Goal: Task Accomplishment & Management: Use online tool/utility

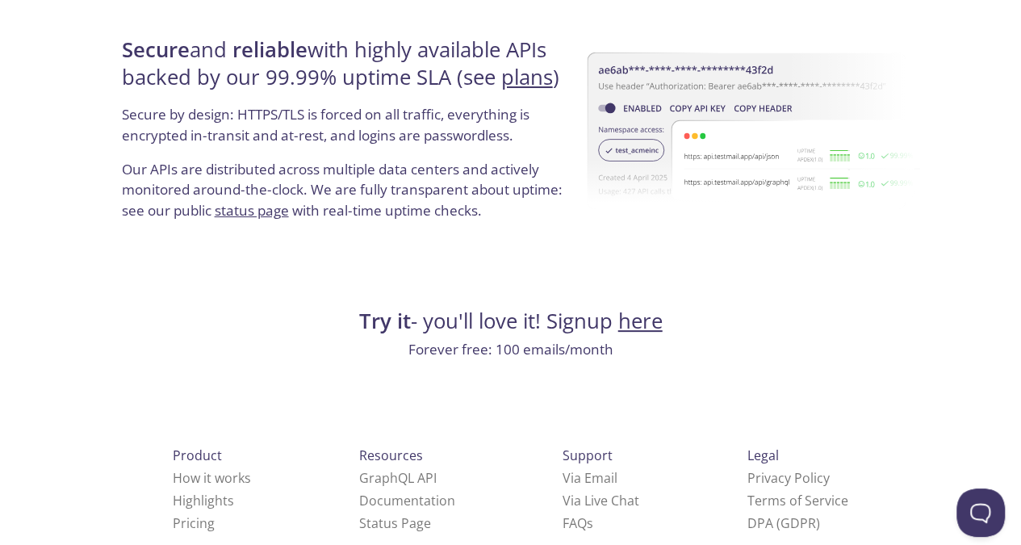
scroll to position [3145, 0]
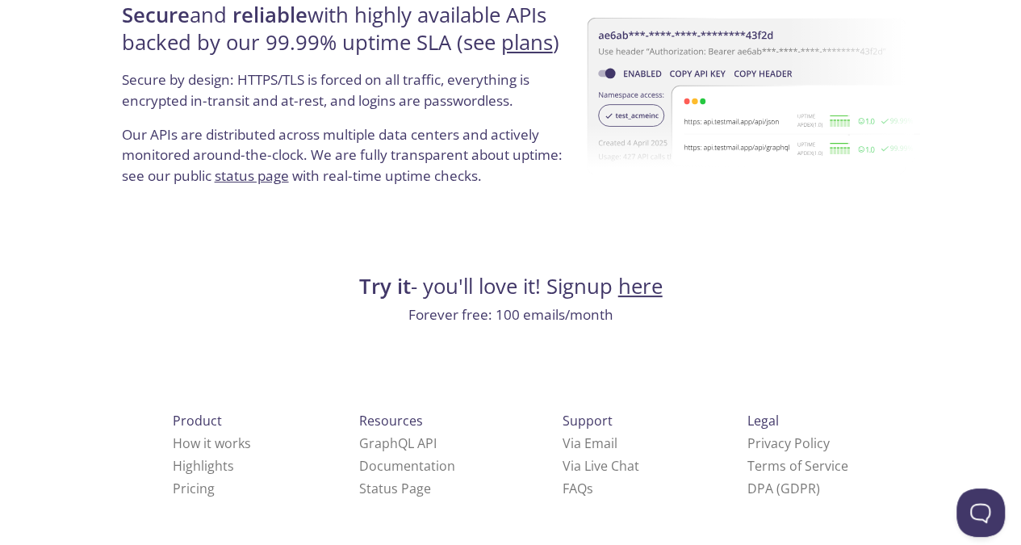
click at [644, 287] on link "here" at bounding box center [640, 286] width 44 height 28
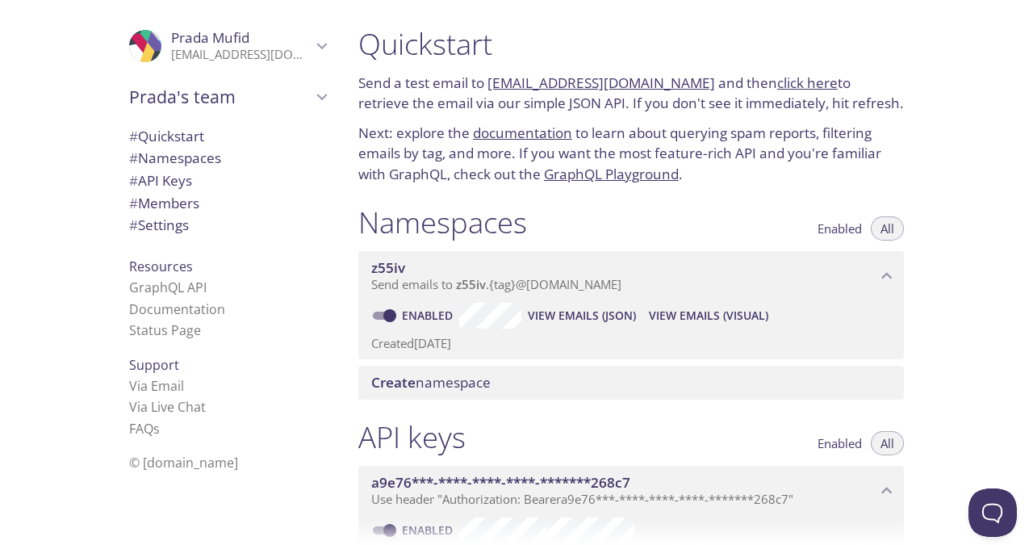
scroll to position [48, 0]
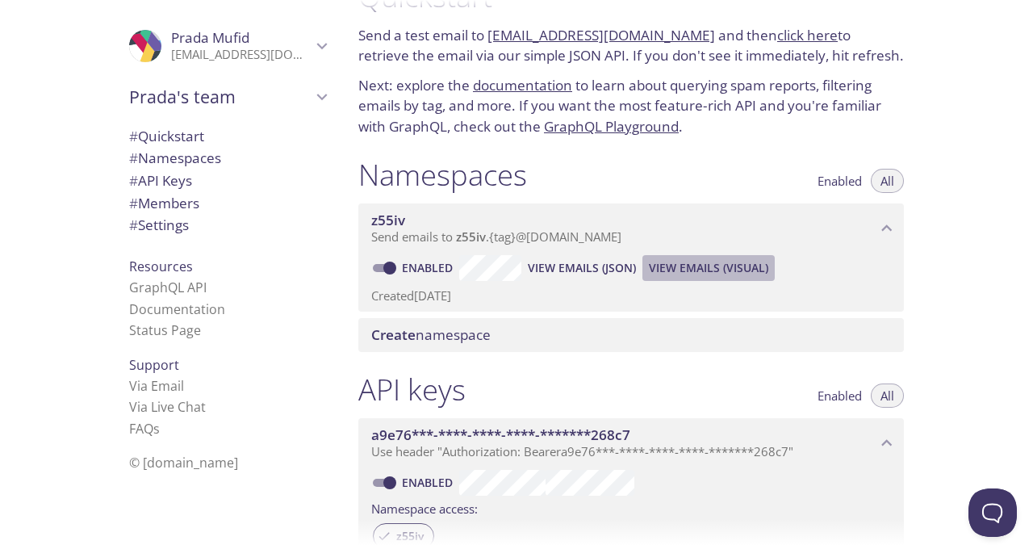
click at [682, 261] on span "View Emails (Visual)" at bounding box center [708, 267] width 119 height 19
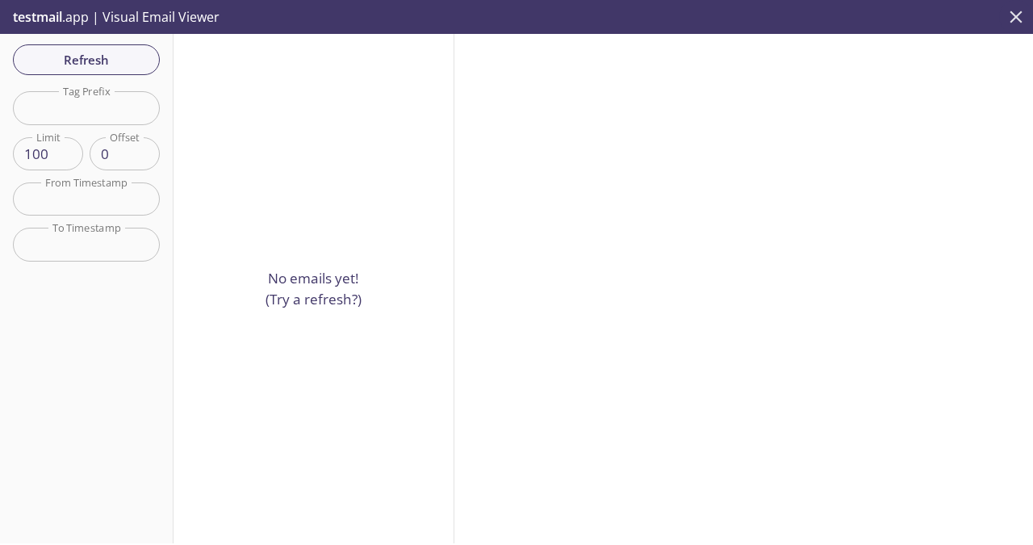
click at [1020, 17] on icon "close" at bounding box center [1015, 16] width 21 height 21
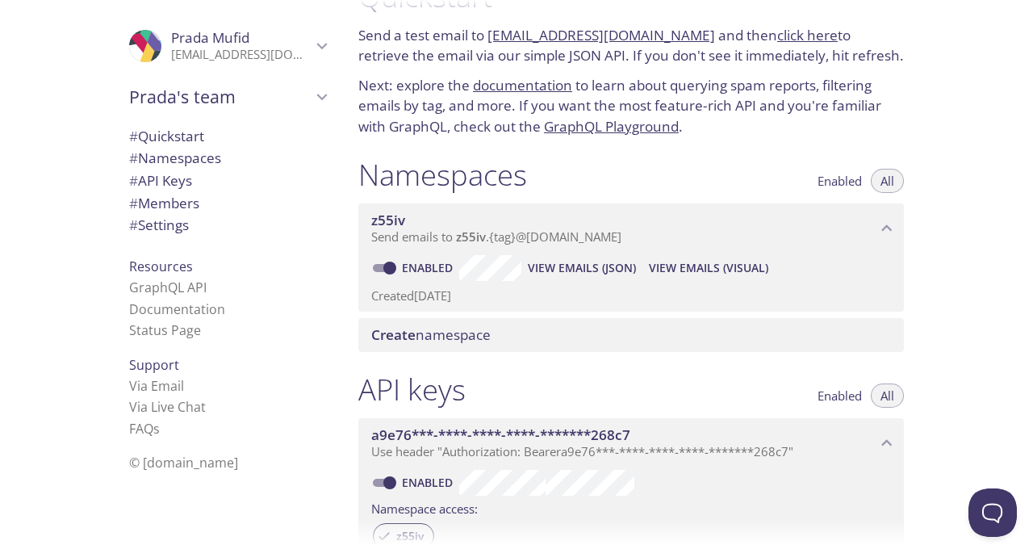
click at [621, 239] on span "Send emails to z55iv . {tag} @[DOMAIN_NAME]" at bounding box center [496, 236] width 250 height 16
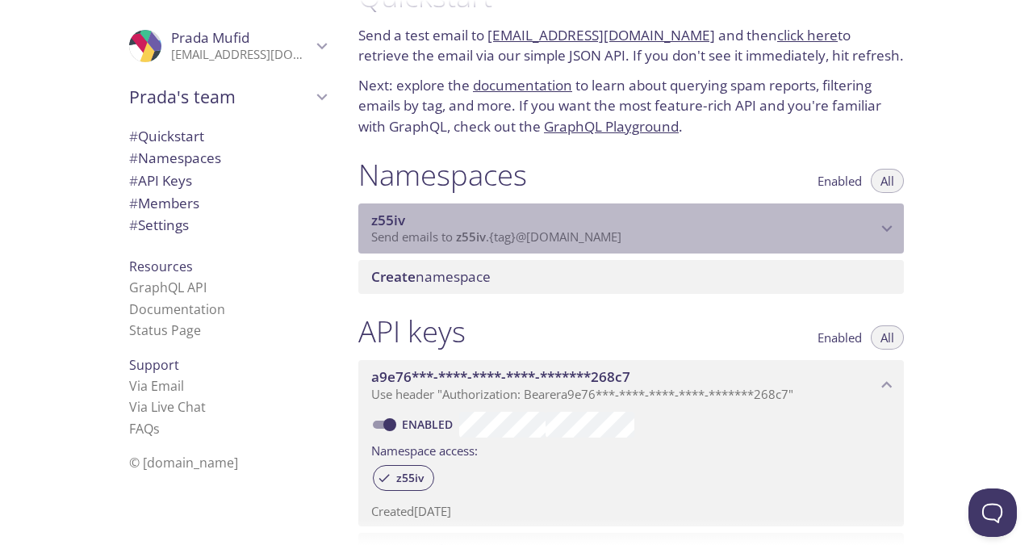
click at [621, 239] on span "Send emails to z55iv . {tag} @[DOMAIN_NAME]" at bounding box center [496, 236] width 250 height 16
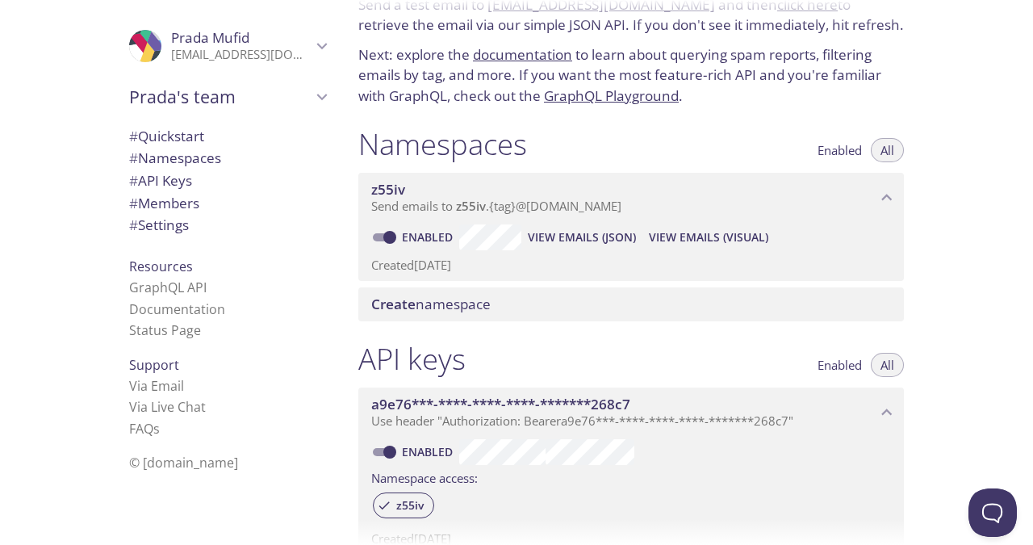
scroll to position [37, 0]
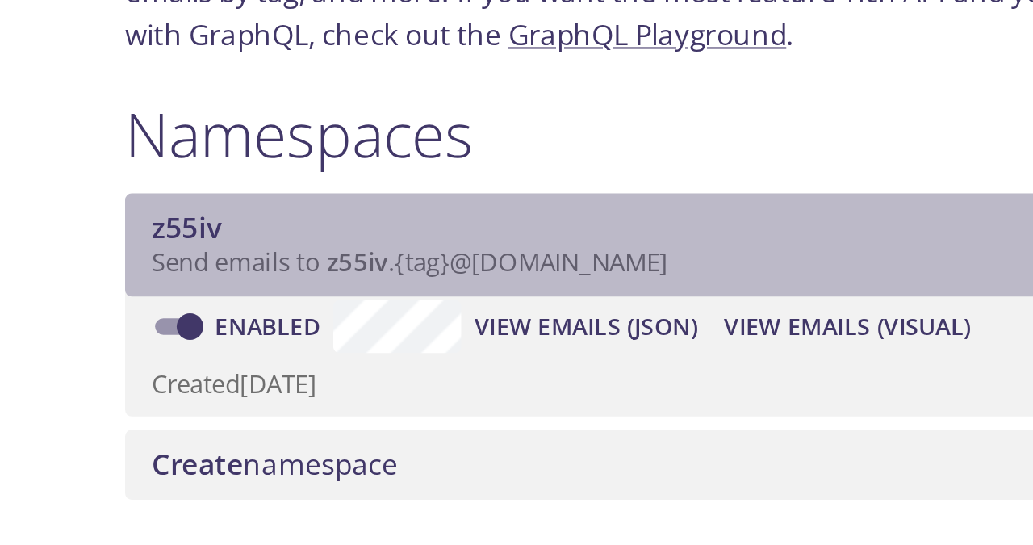
drag, startPoint x: 487, startPoint y: 249, endPoint x: 538, endPoint y: 249, distance: 50.8
click at [538, 249] on span "Send emails to z55iv . {tag} @[DOMAIN_NAME]" at bounding box center [496, 247] width 250 height 16
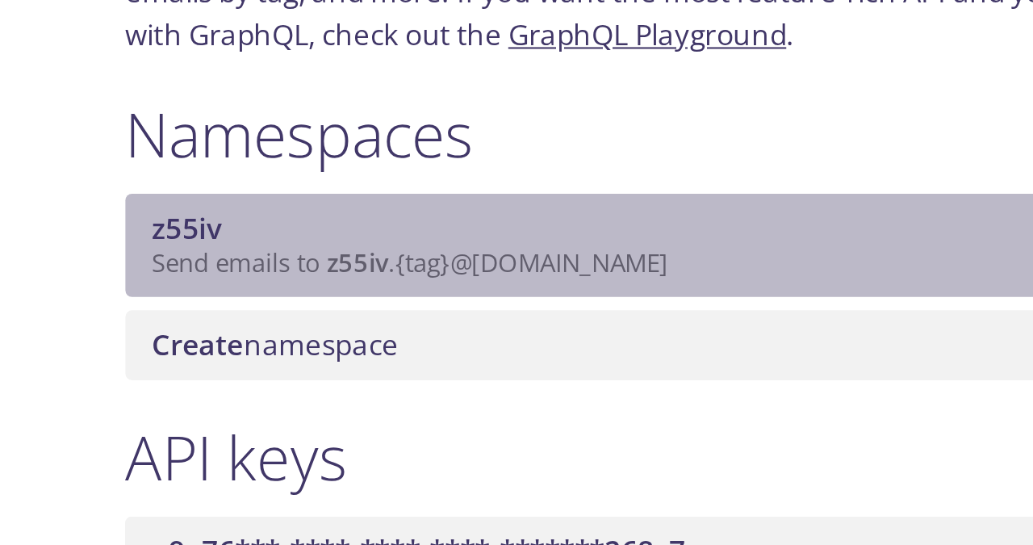
click at [538, 249] on span "Send emails to z55iv . {tag} @[DOMAIN_NAME]" at bounding box center [496, 247] width 250 height 16
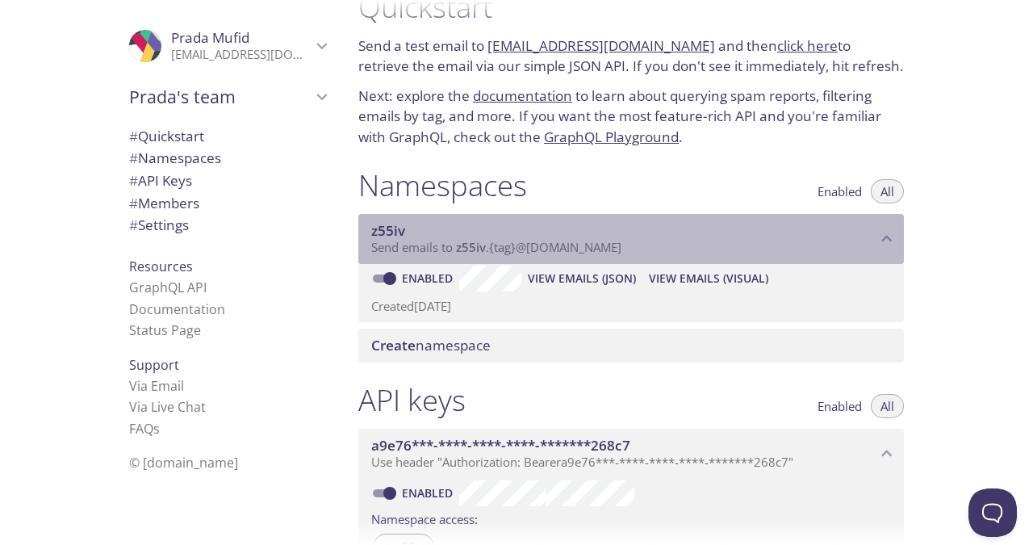
click at [529, 252] on span "Send emails to z55iv . {tag} @[DOMAIN_NAME]" at bounding box center [496, 247] width 250 height 16
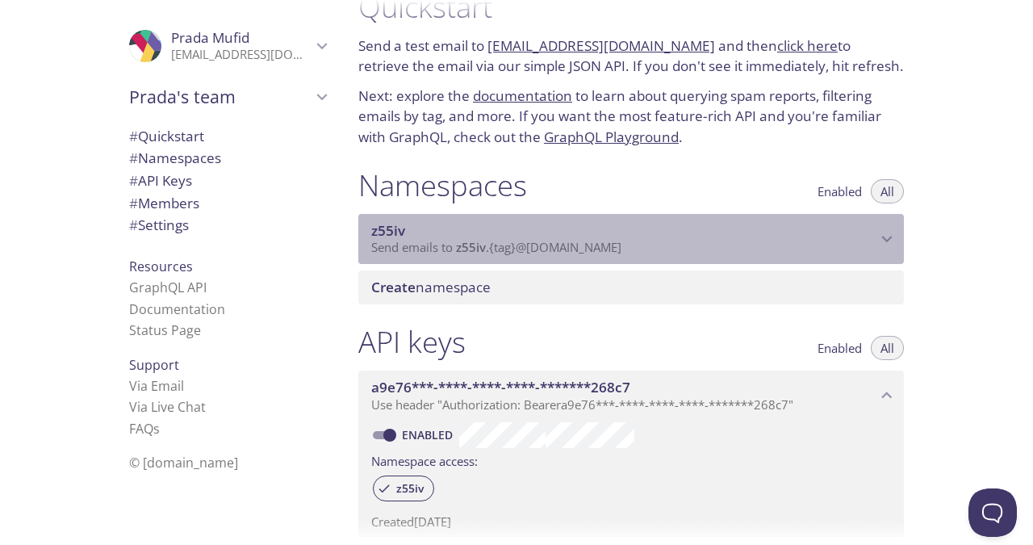
click at [529, 252] on span "Send emails to z55iv . {tag} @[DOMAIN_NAME]" at bounding box center [496, 247] width 250 height 16
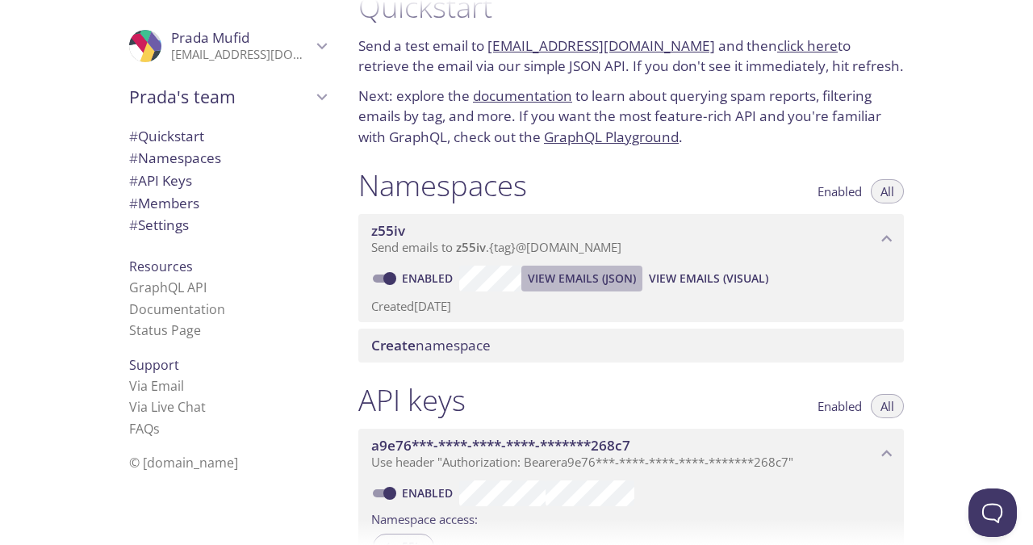
click at [553, 280] on span "View Emails (JSON)" at bounding box center [582, 278] width 108 height 19
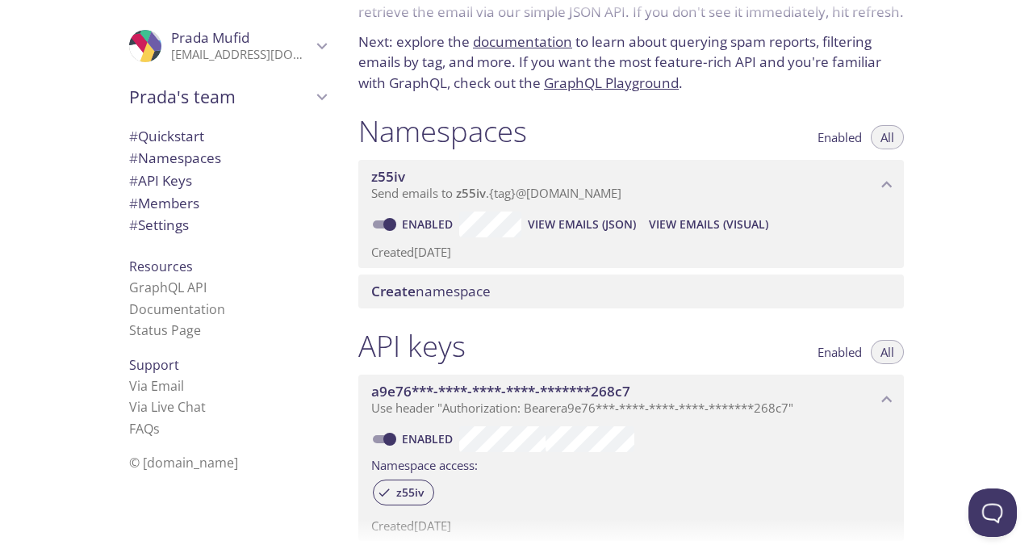
scroll to position [98, 0]
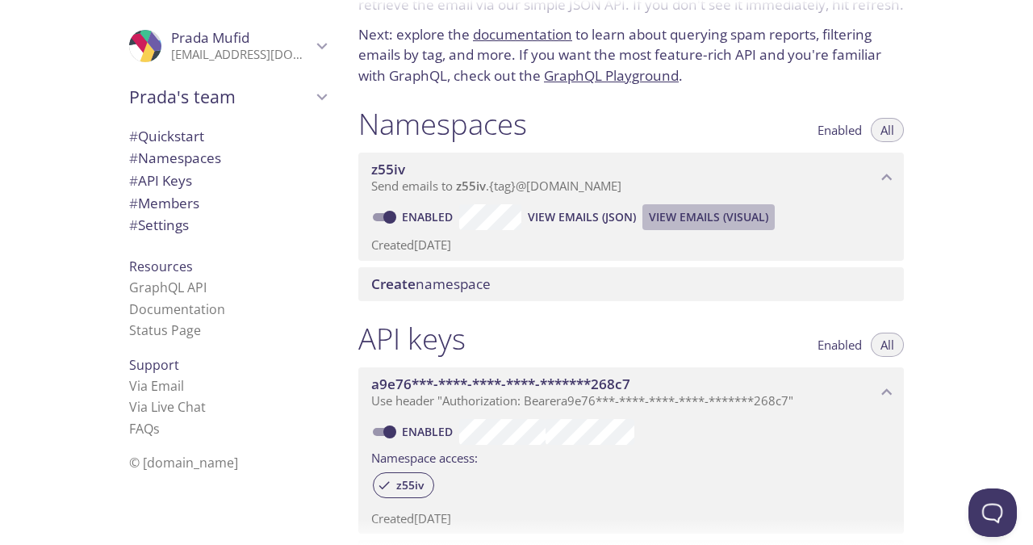
click at [729, 216] on span "View Emails (Visual)" at bounding box center [708, 216] width 119 height 19
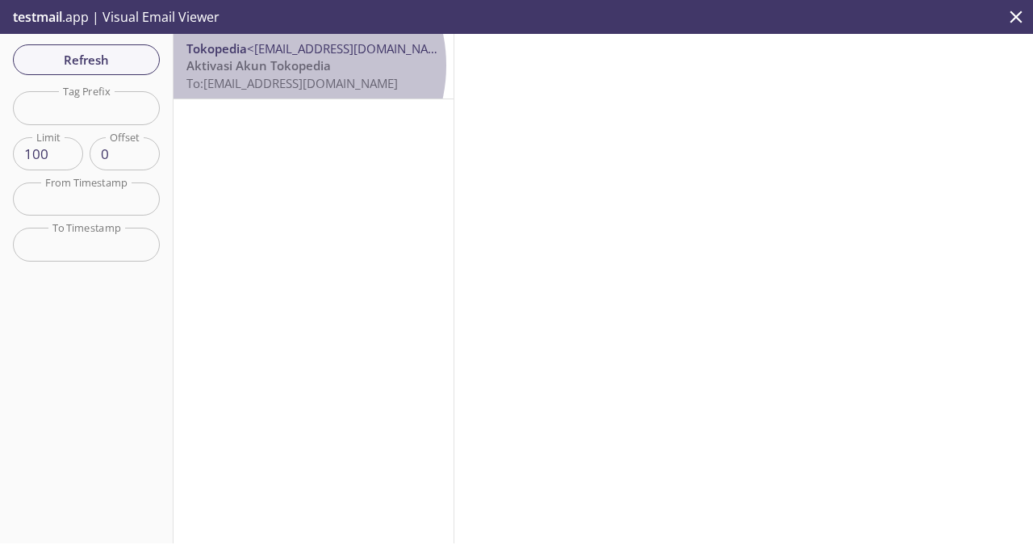
click at [292, 65] on span "Aktivasi Akun Tokopedia" at bounding box center [258, 65] width 144 height 16
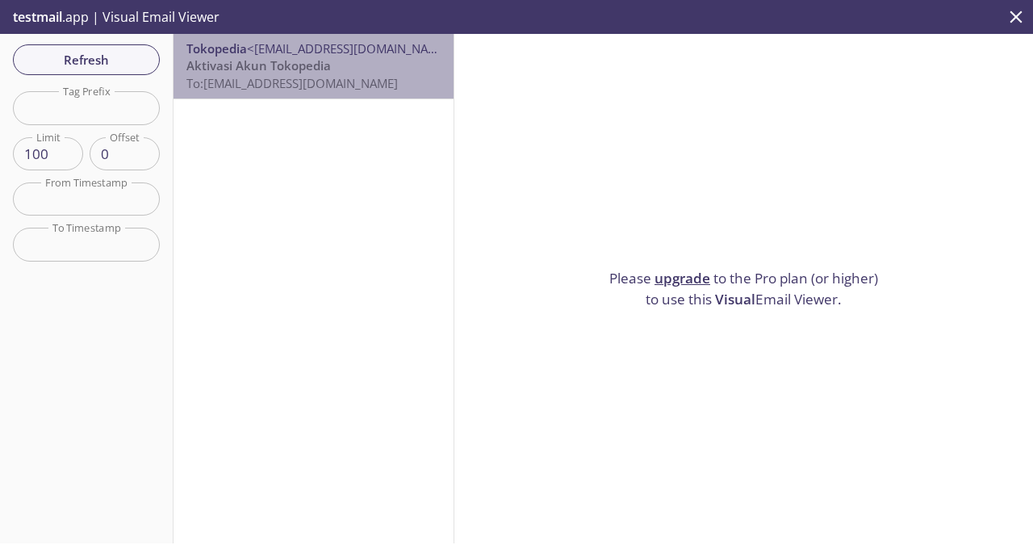
click at [326, 85] on span "To: [EMAIL_ADDRESS][DOMAIN_NAME]" at bounding box center [291, 83] width 211 height 16
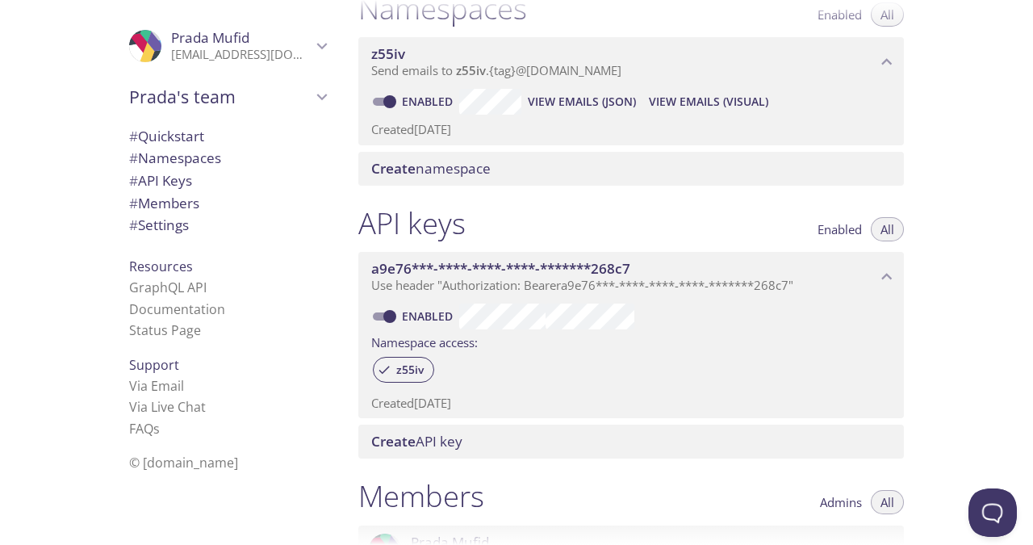
scroll to position [173, 0]
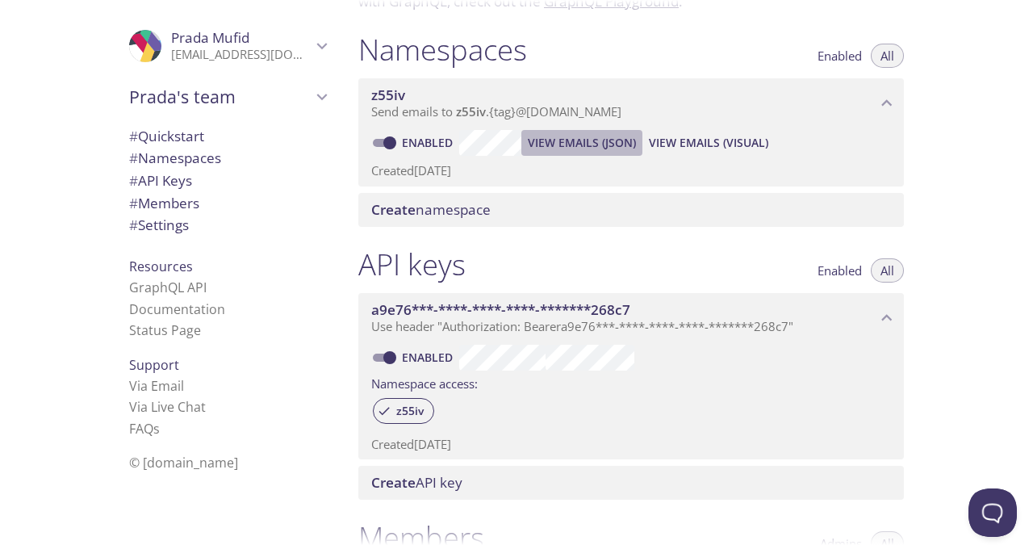
click at [584, 140] on span "View Emails (JSON)" at bounding box center [582, 142] width 108 height 19
